Goal: Transaction & Acquisition: Obtain resource

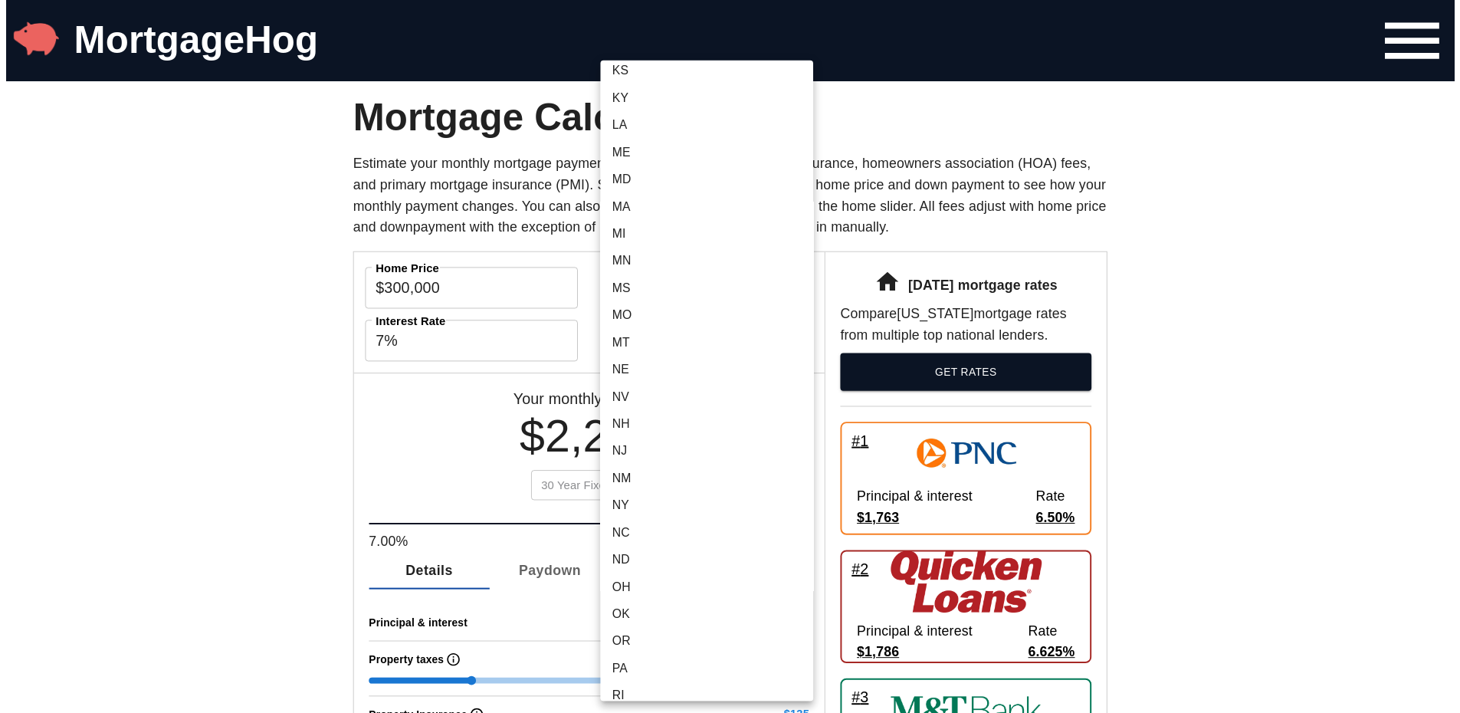
scroll to position [460, 0]
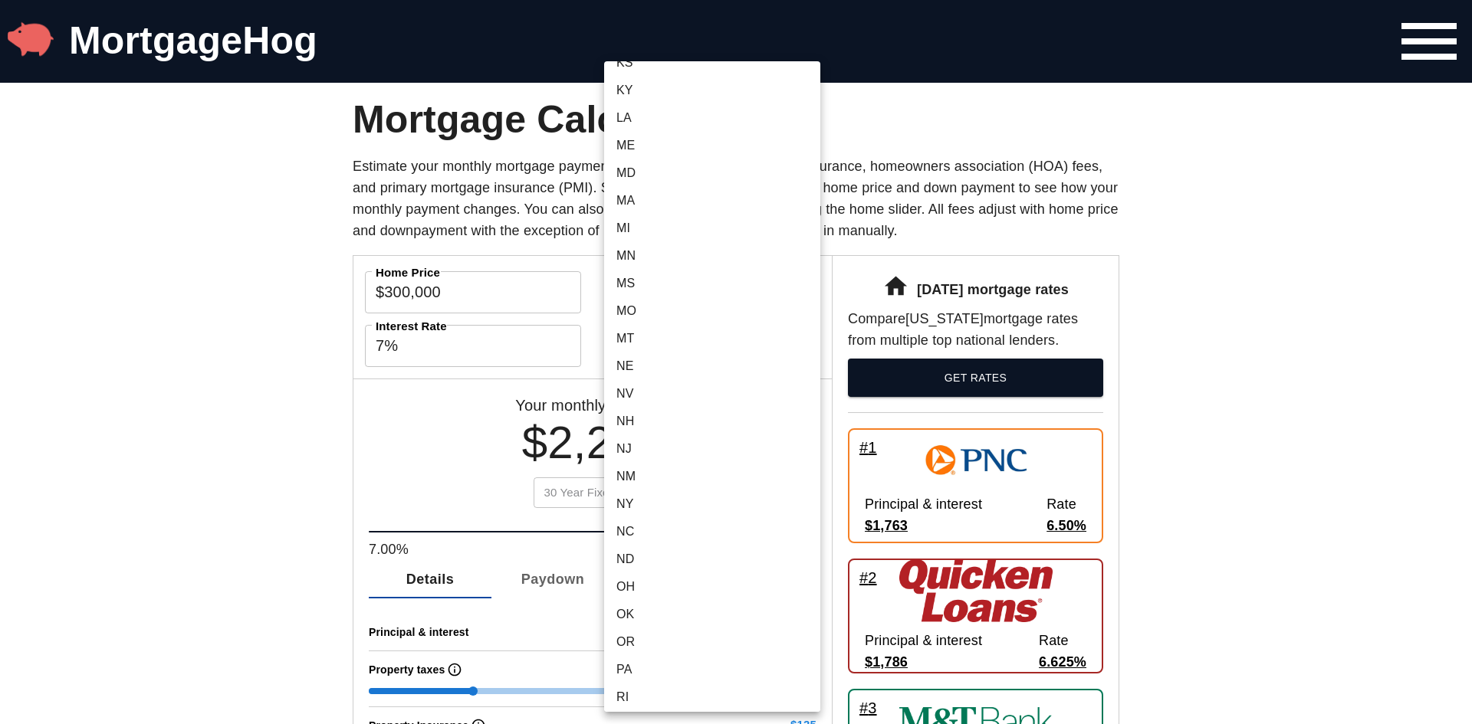
click at [659, 674] on li "PA" at bounding box center [712, 670] width 216 height 28
type input "PA"
type input "$398"
type input "$73"
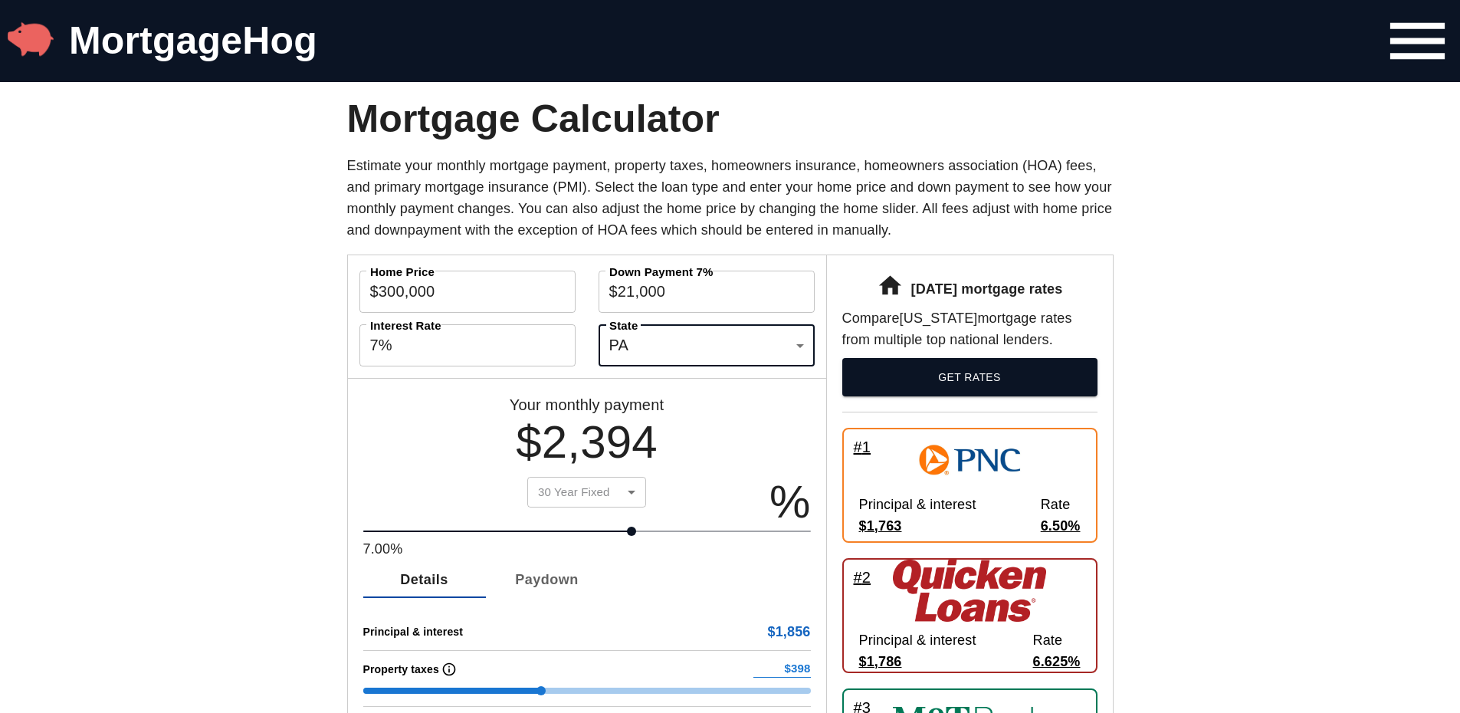
click at [940, 386] on span "GET RATES" at bounding box center [970, 377] width 231 height 19
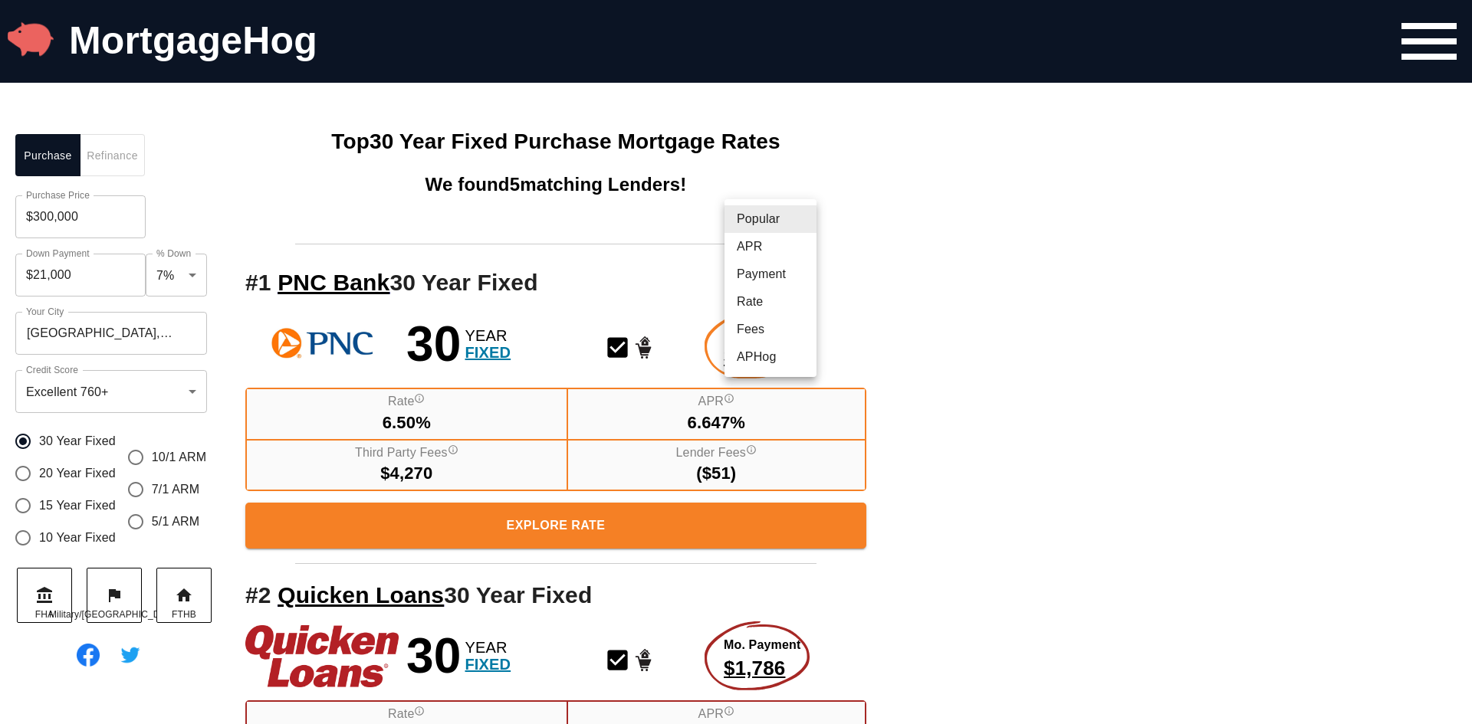
click at [784, 254] on li "APR" at bounding box center [770, 247] width 92 height 28
type input "APR"
